Goal: Information Seeking & Learning: Stay updated

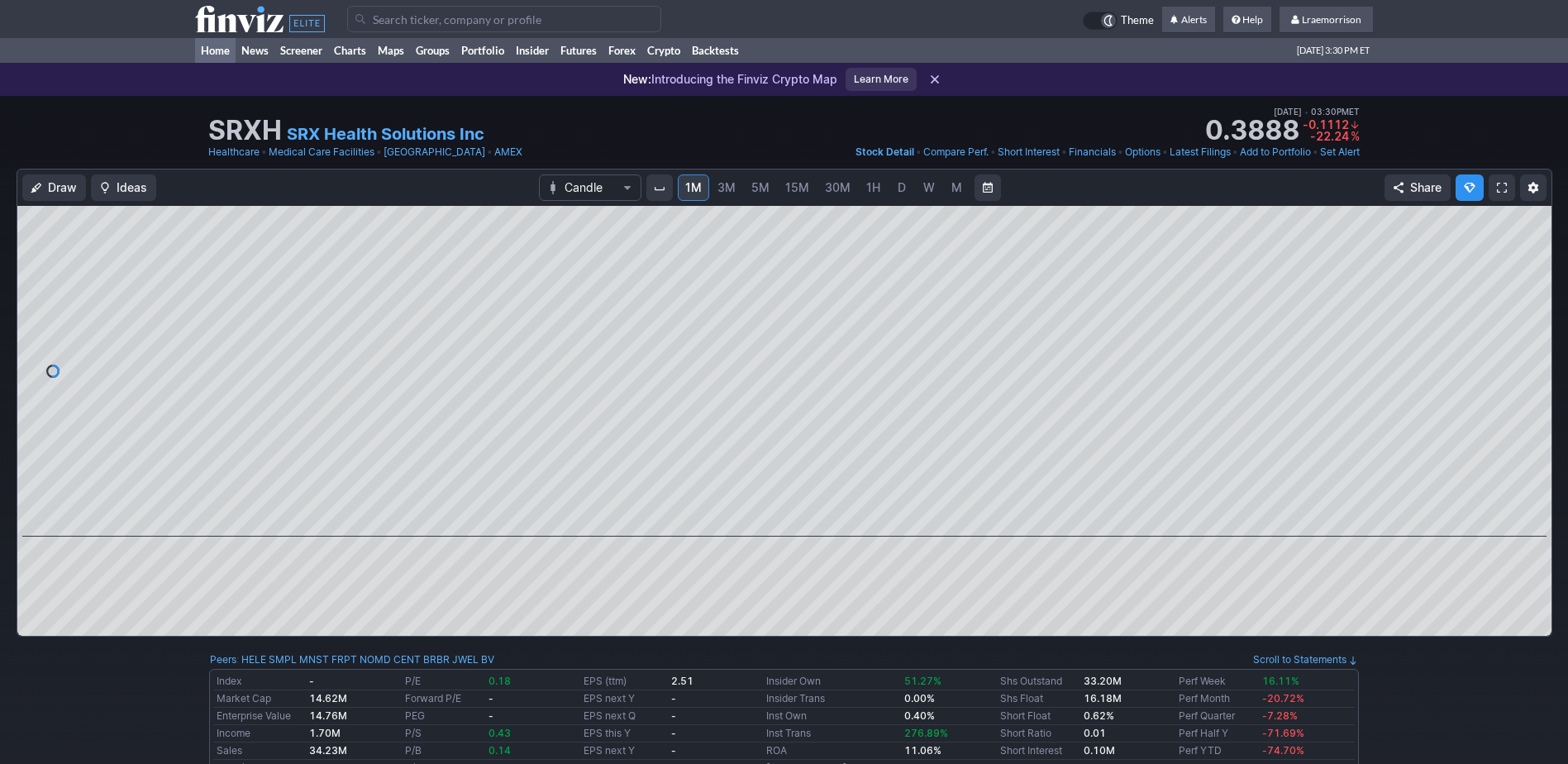
click at [210, 48] on link "Home" at bounding box center [215, 51] width 40 height 25
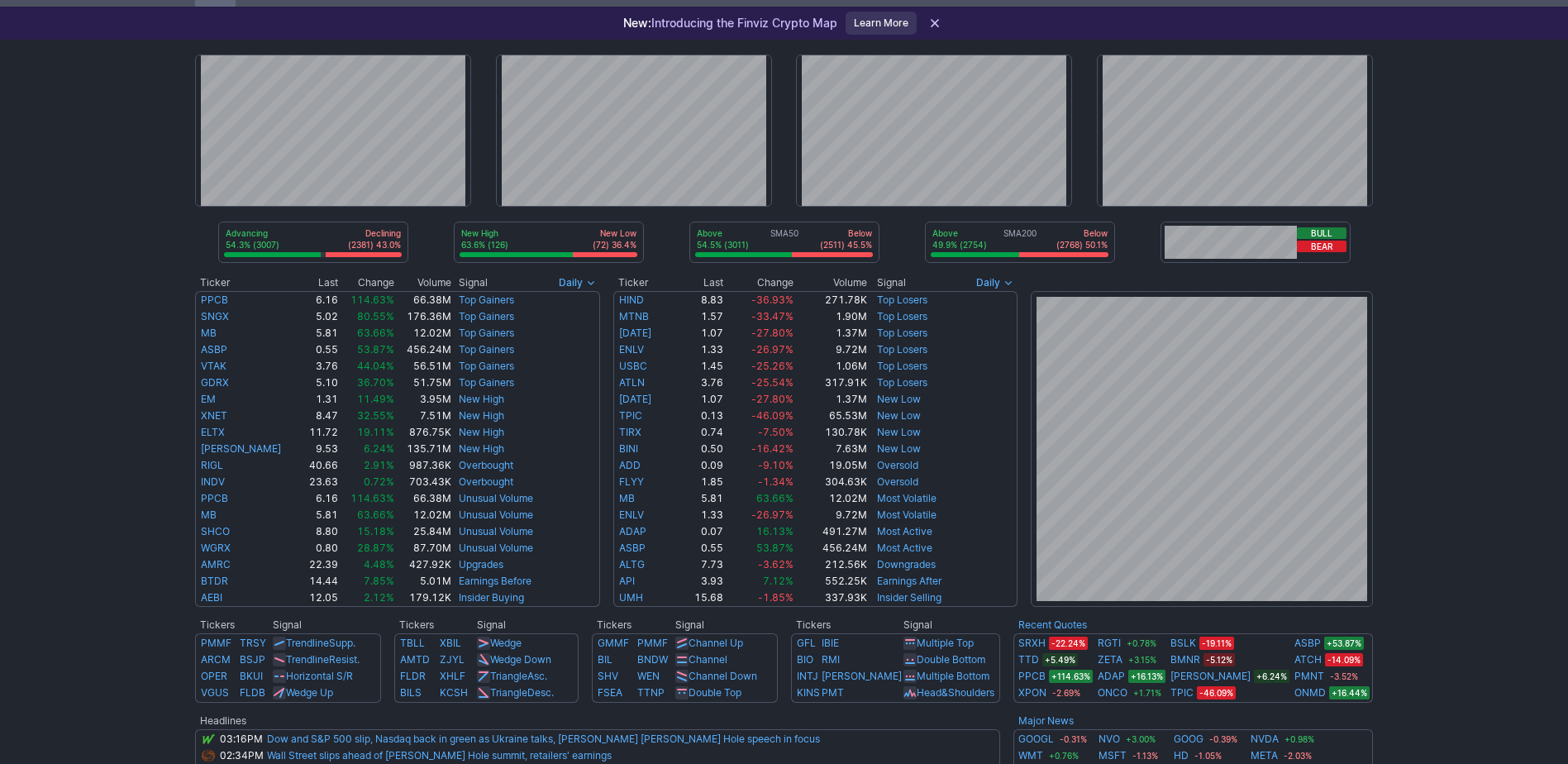
scroll to position [165, 0]
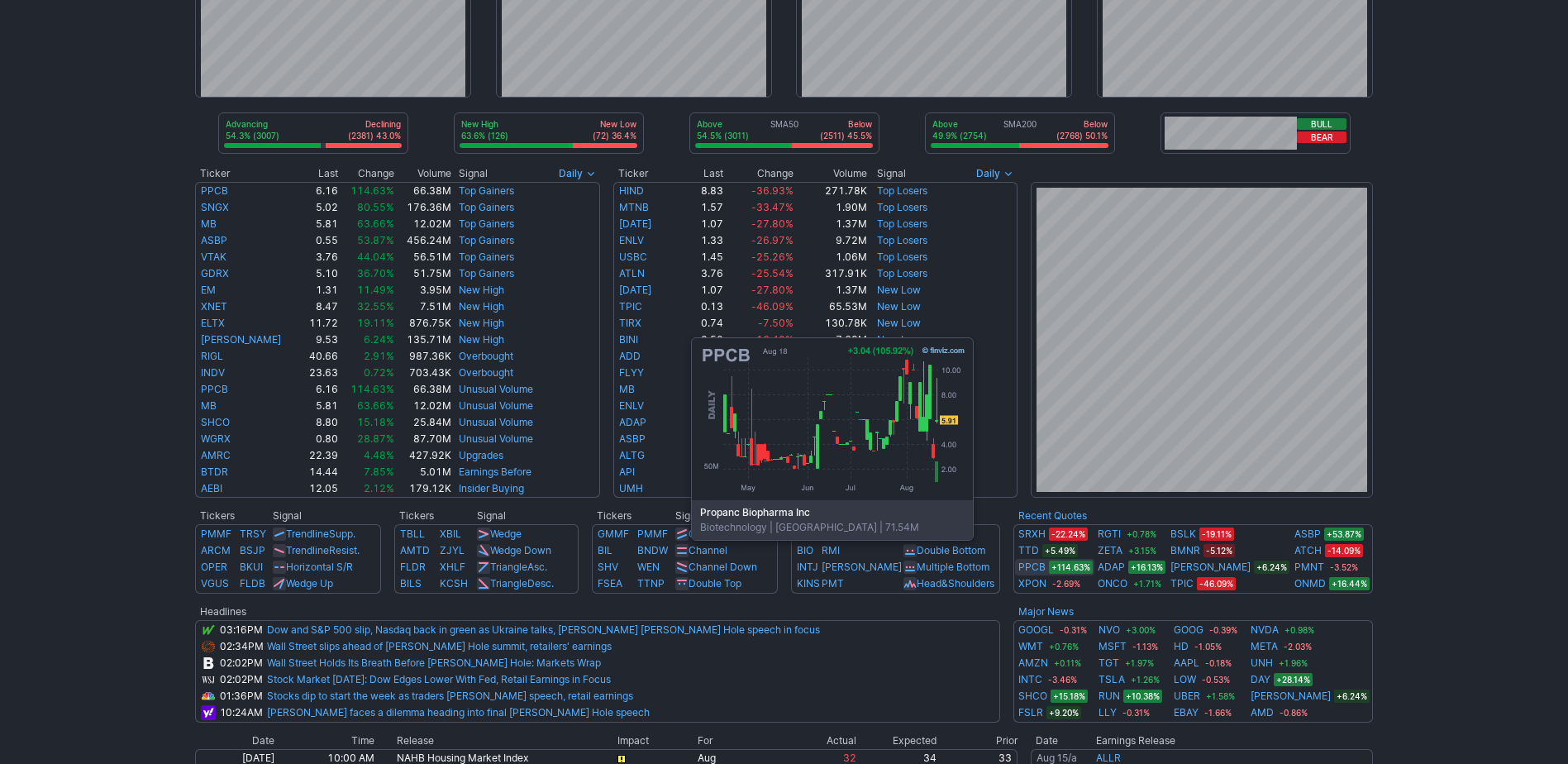
click at [1046, 565] on link "PPCB" at bounding box center [1031, 567] width 28 height 16
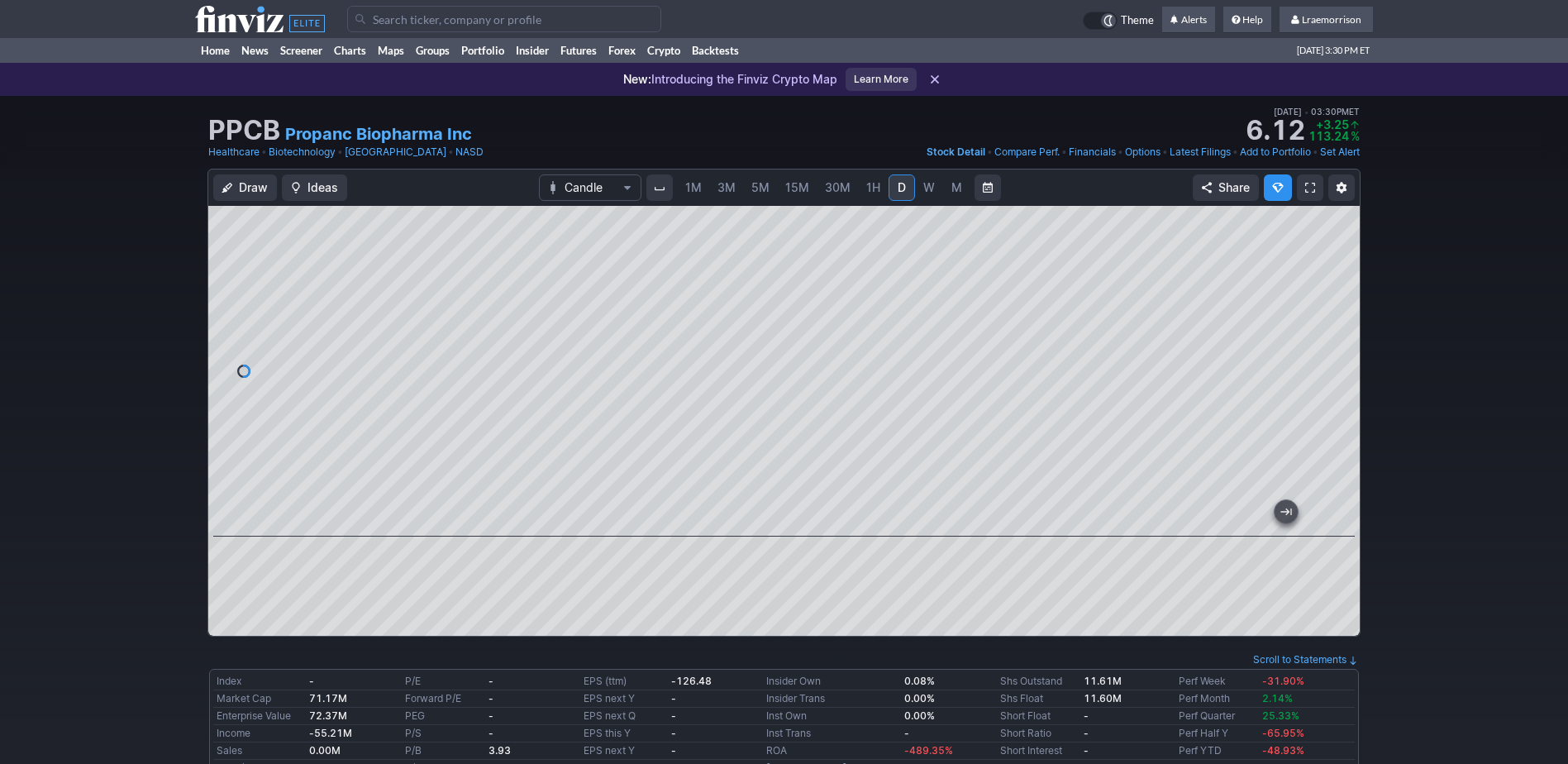
click at [698, 195] on span "1M" at bounding box center [693, 187] width 16 height 16
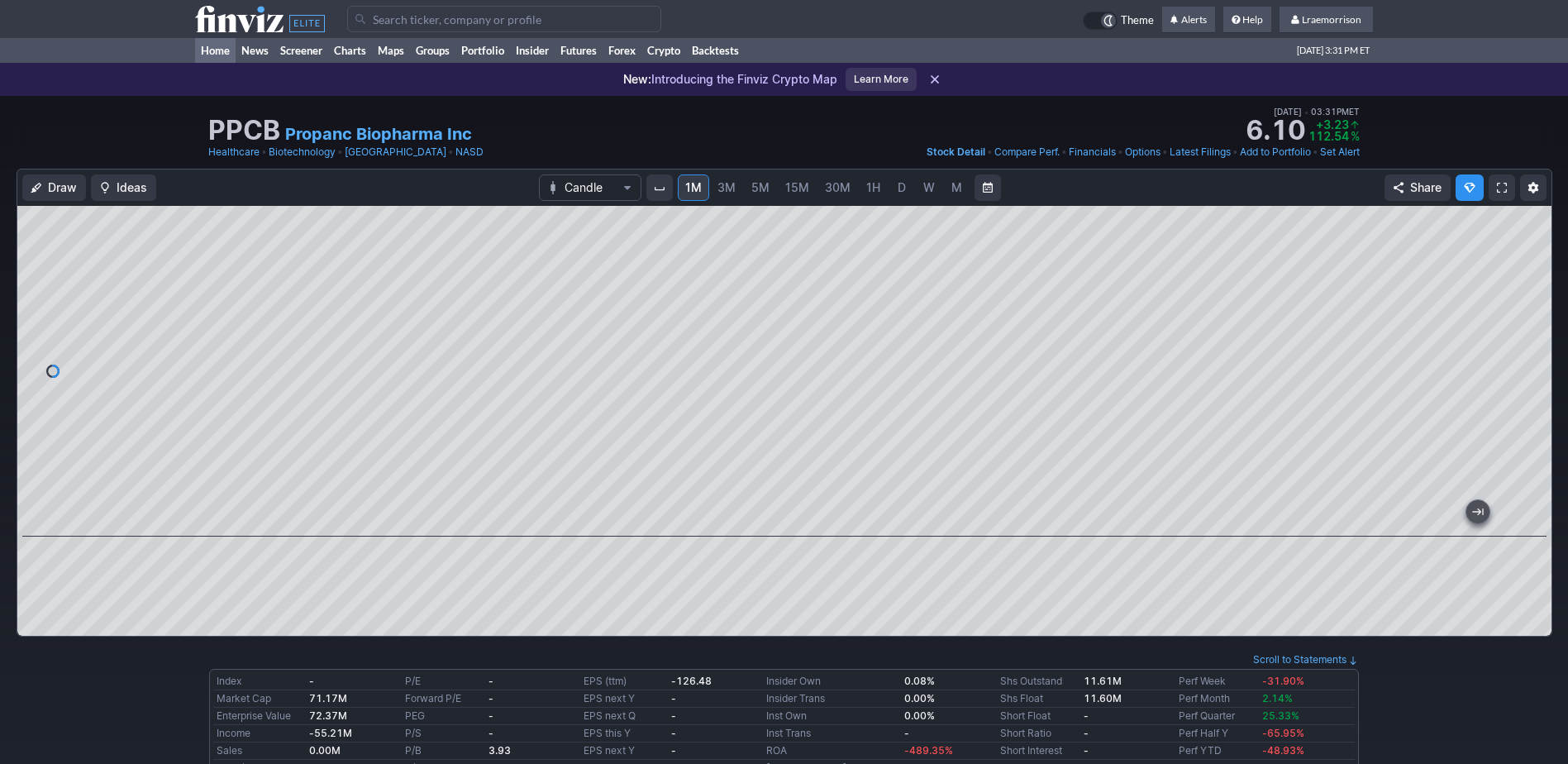
click at [221, 52] on link "Home" at bounding box center [215, 51] width 40 height 25
